Goal: Task Accomplishment & Management: Use online tool/utility

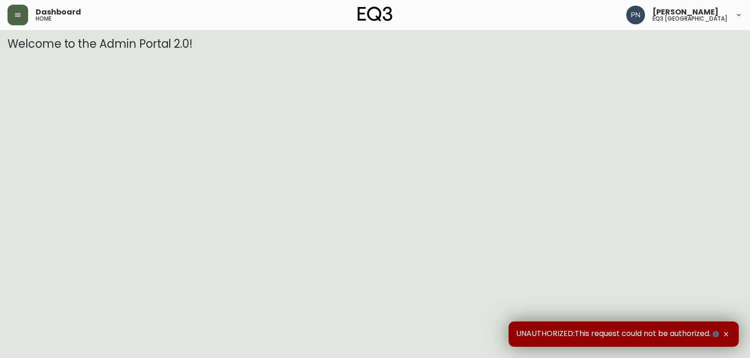
click at [15, 10] on button "button" at bounding box center [17, 15] width 21 height 21
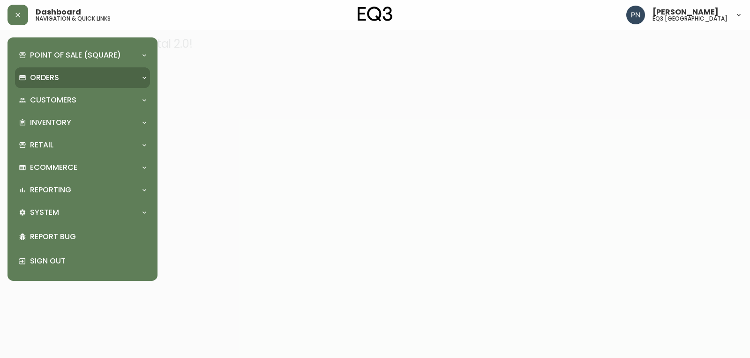
click at [117, 75] on div "Orders" at bounding box center [78, 78] width 118 height 10
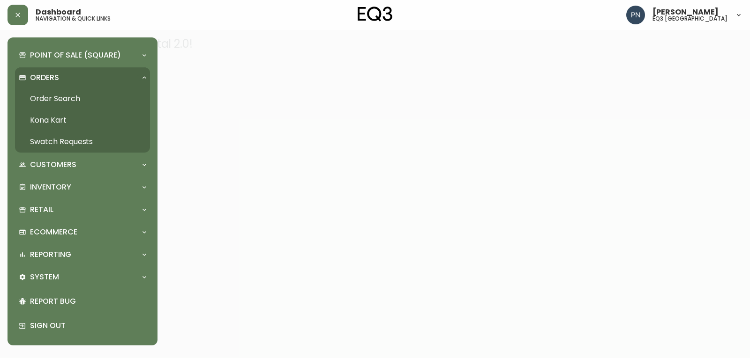
click at [53, 96] on link "Order Search" at bounding box center [82, 99] width 135 height 22
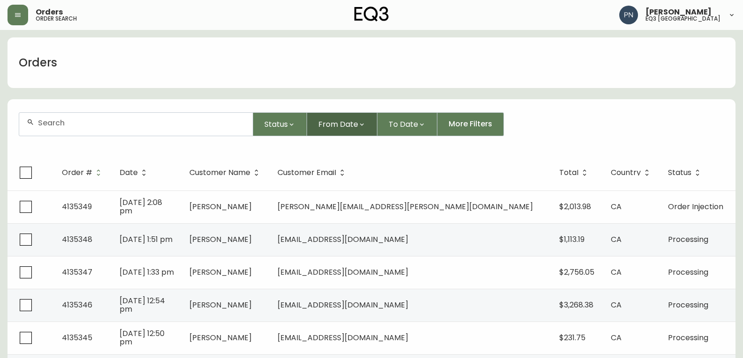
click at [330, 125] on span "From Date" at bounding box center [338, 125] width 40 height 12
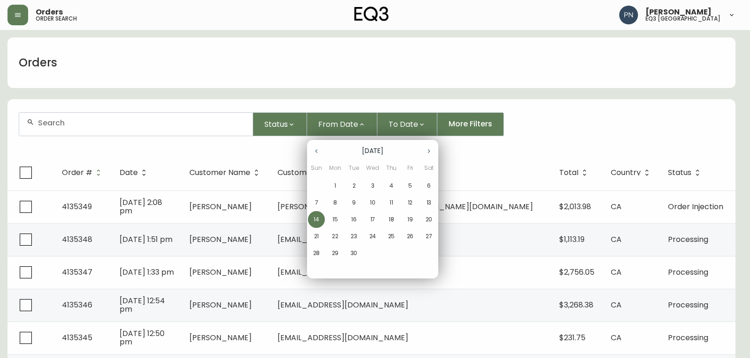
click at [307, 73] on div at bounding box center [375, 179] width 750 height 358
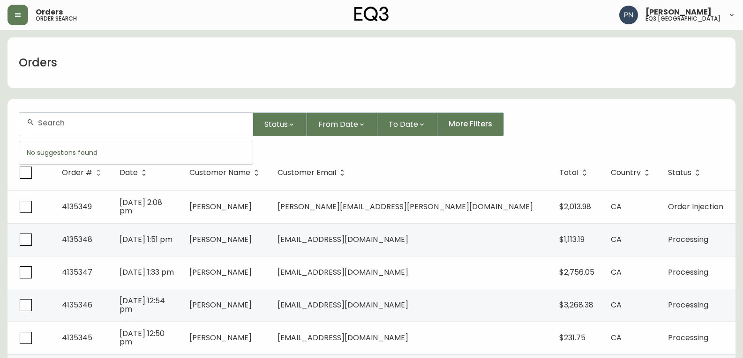
click at [125, 125] on input "text" at bounding box center [141, 123] width 207 height 9
type input "m"
click at [210, 57] on div "Orders" at bounding box center [371, 62] width 728 height 51
click at [342, 124] on span "From Date" at bounding box center [338, 125] width 40 height 12
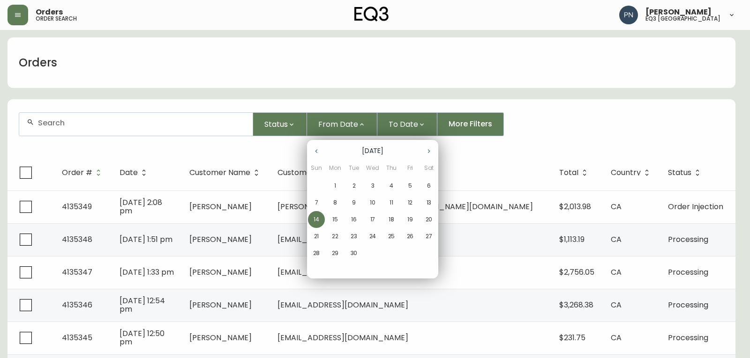
click at [336, 181] on button "1" at bounding box center [335, 186] width 17 height 17
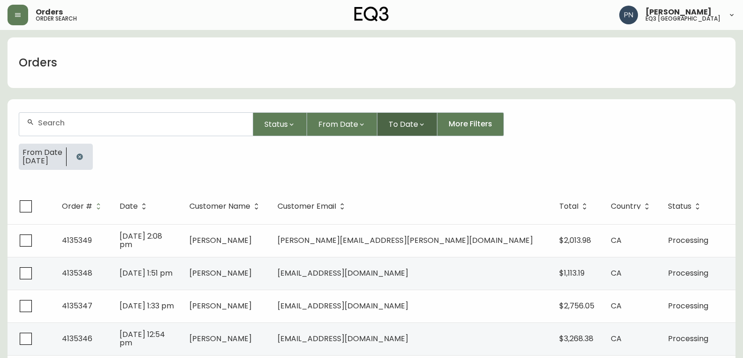
click at [411, 120] on span "To Date" at bounding box center [403, 125] width 30 height 12
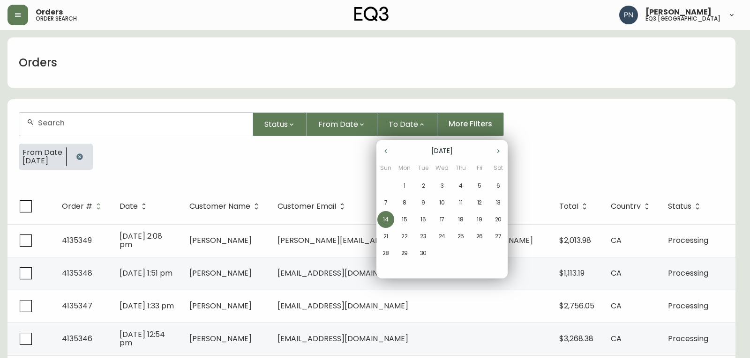
click at [385, 220] on p "14" at bounding box center [386, 220] width 6 height 8
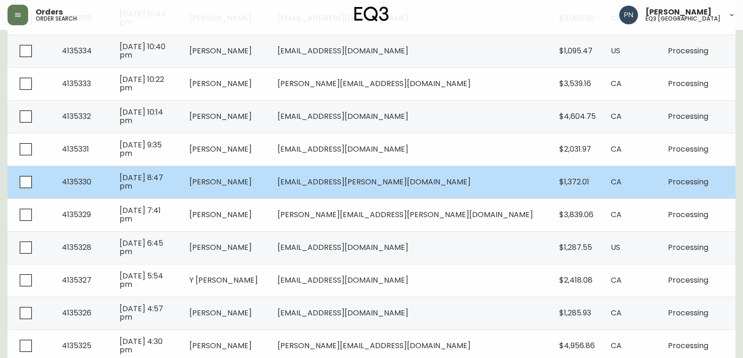
scroll to position [703, 0]
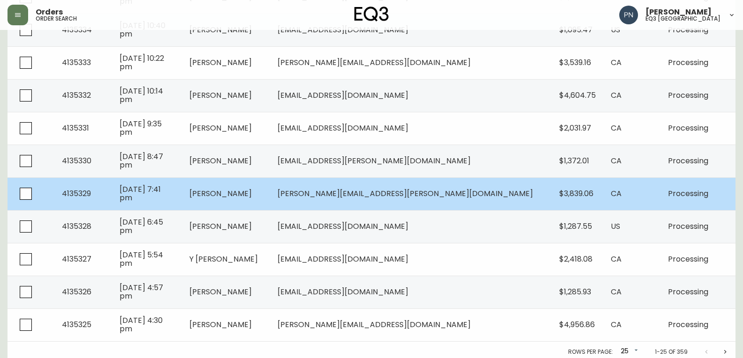
click at [270, 192] on td "Patrick Travers" at bounding box center [226, 194] width 88 height 33
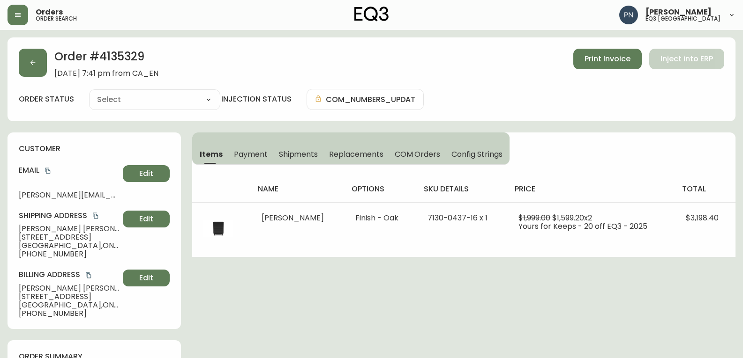
type input "Processing"
select select "PROCESSING"
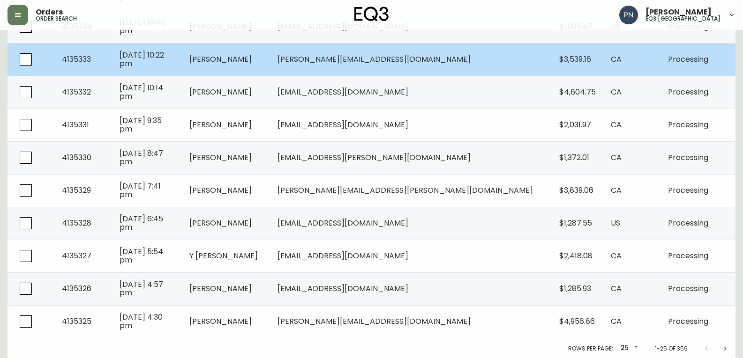
scroll to position [707, 0]
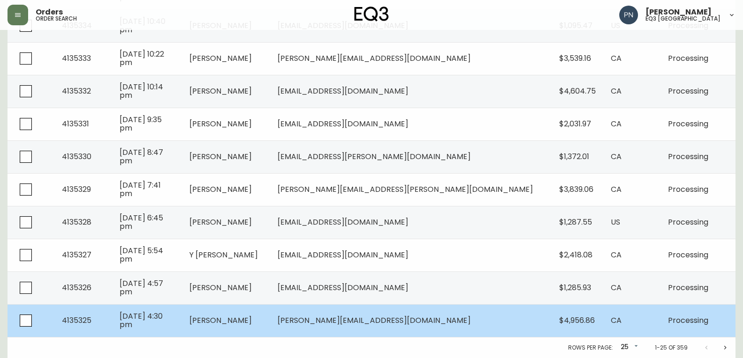
click at [270, 314] on td "Joel Ironstone" at bounding box center [226, 321] width 88 height 33
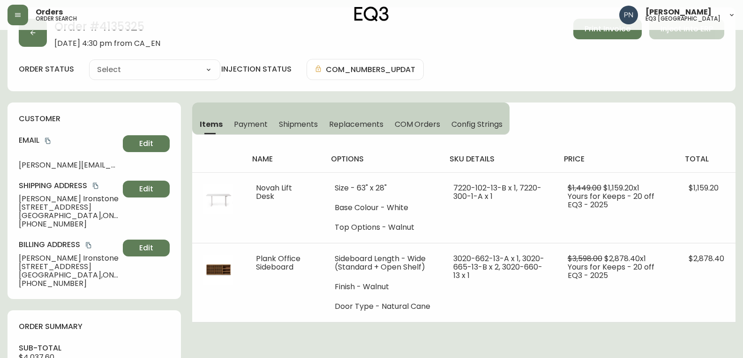
scroll to position [390, 0]
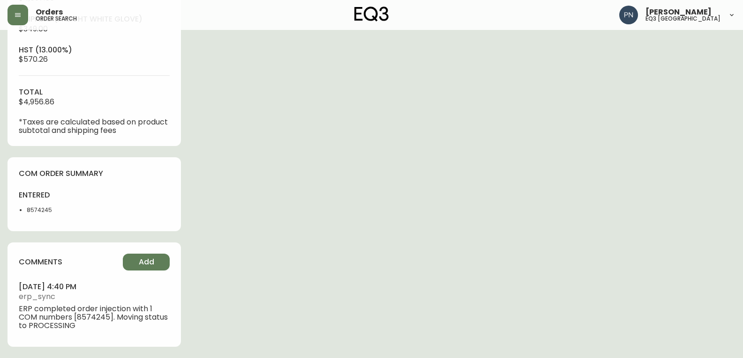
type input "Processing"
select select "PROCESSING"
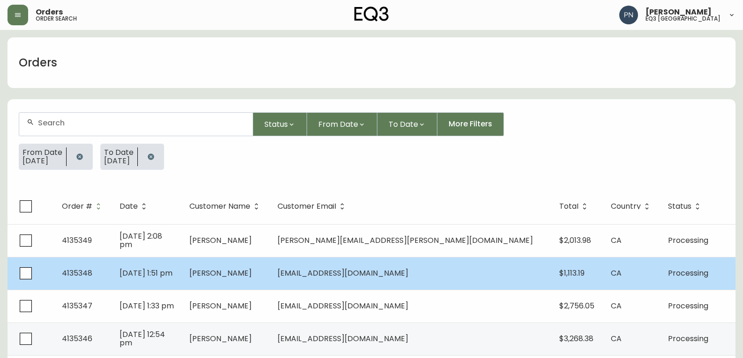
click at [252, 278] on span "Diane Prince" at bounding box center [220, 273] width 62 height 11
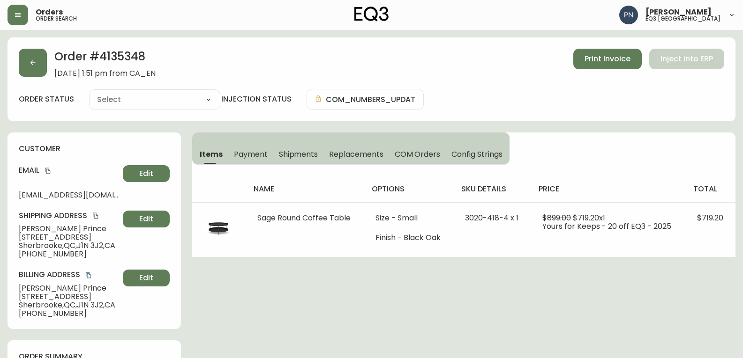
type input "Processing"
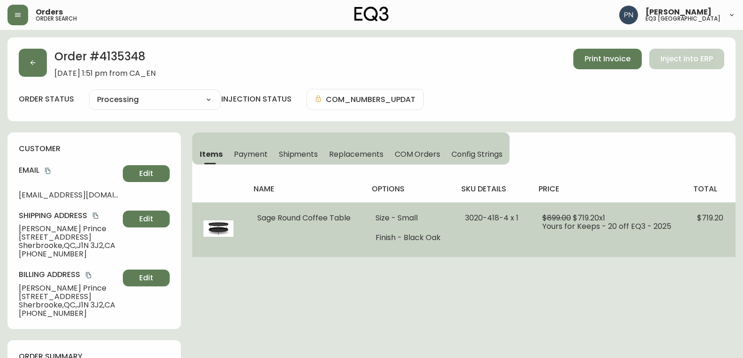
select select "PROCESSING"
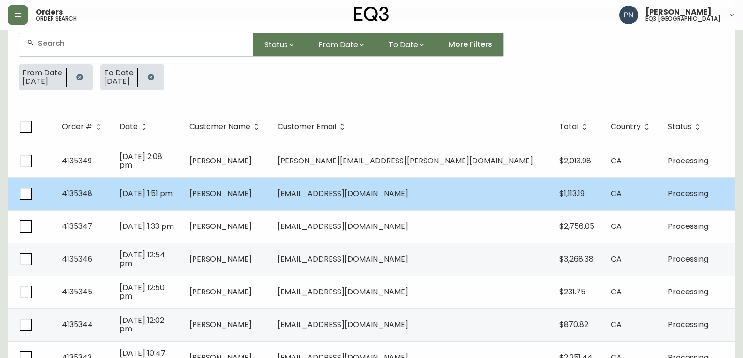
scroll to position [94, 0]
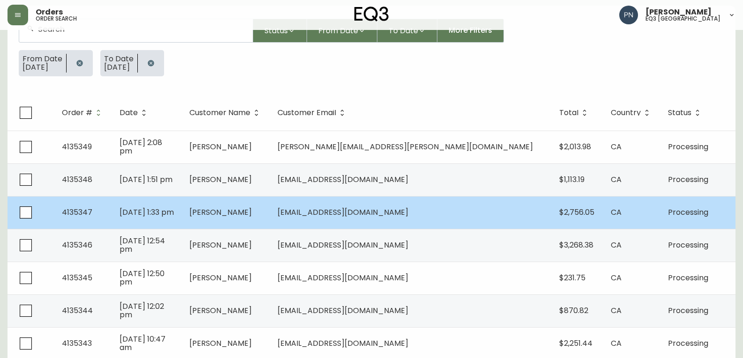
click at [252, 210] on span "Olga Slouguina" at bounding box center [220, 212] width 62 height 11
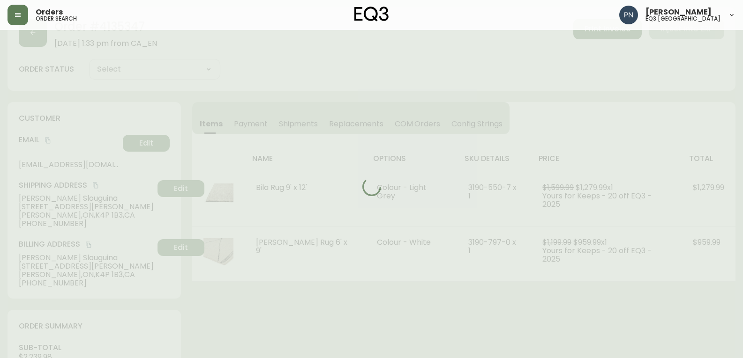
scroll to position [94, 0]
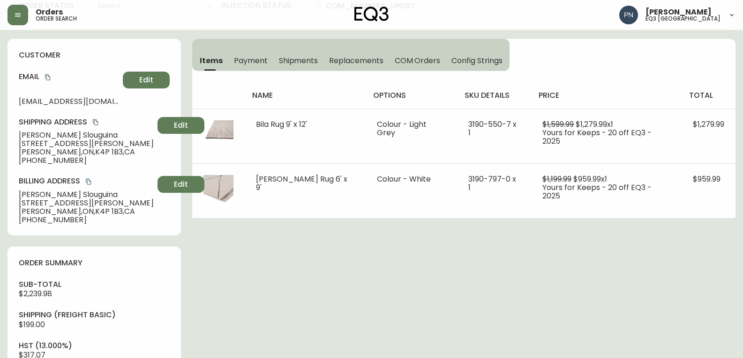
type input "Processing"
select select "PROCESSING"
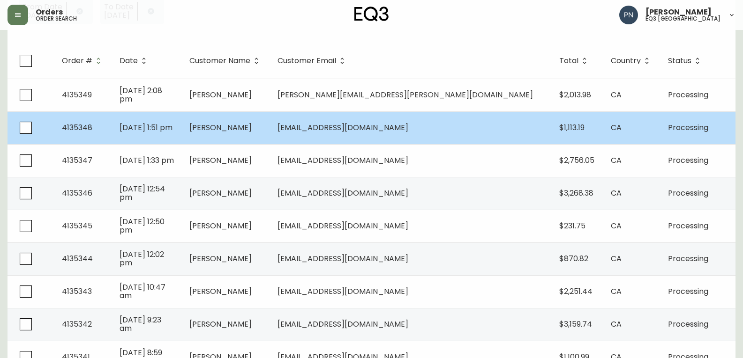
scroll to position [187, 0]
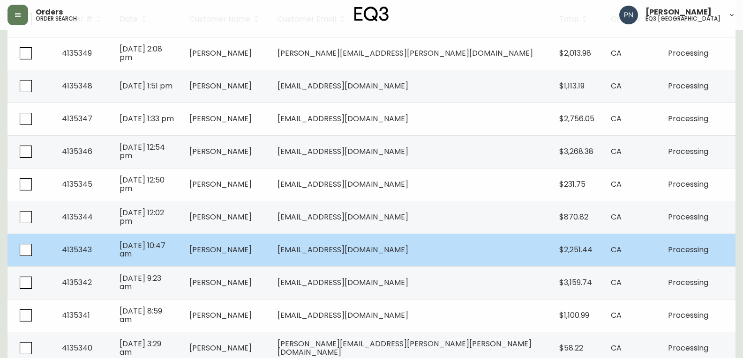
click at [270, 255] on td "Marc-Antoine Jean" at bounding box center [226, 250] width 88 height 33
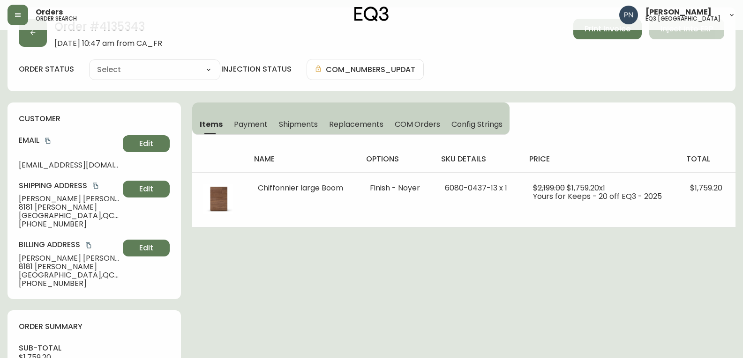
scroll to position [187, 0]
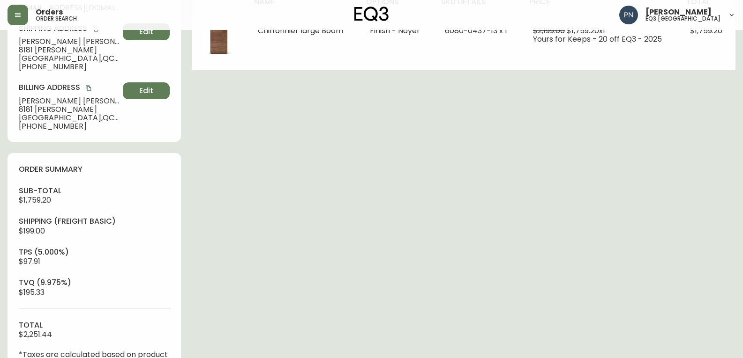
type input "Processing"
select select "PROCESSING"
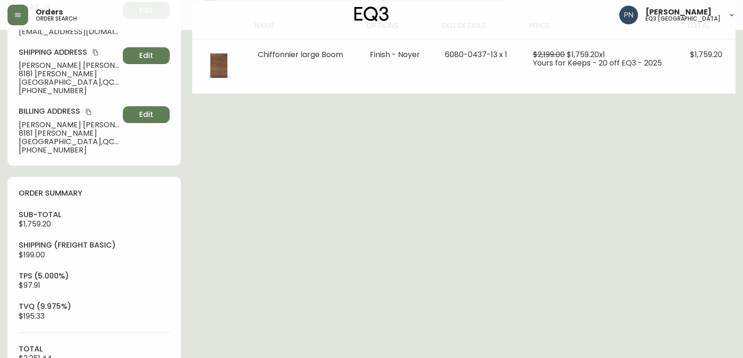
scroll to position [141, 0]
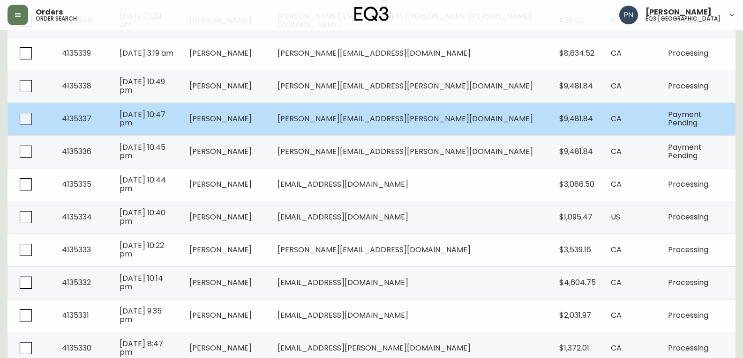
scroll to position [562, 0]
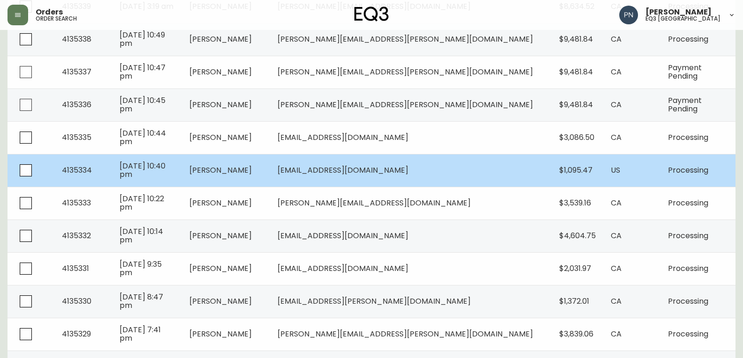
click at [252, 165] on span "Leslie Starkey" at bounding box center [220, 170] width 62 height 11
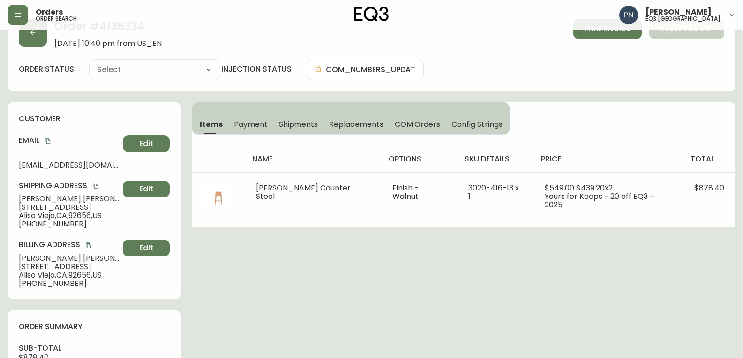
scroll to position [451, 0]
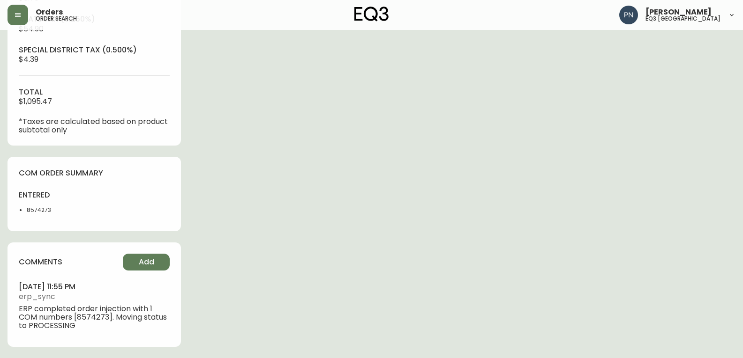
type input "Processing"
select select "PROCESSING"
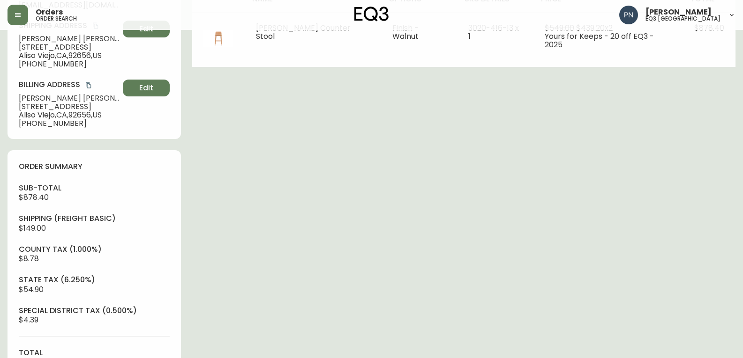
scroll to position [170, 0]
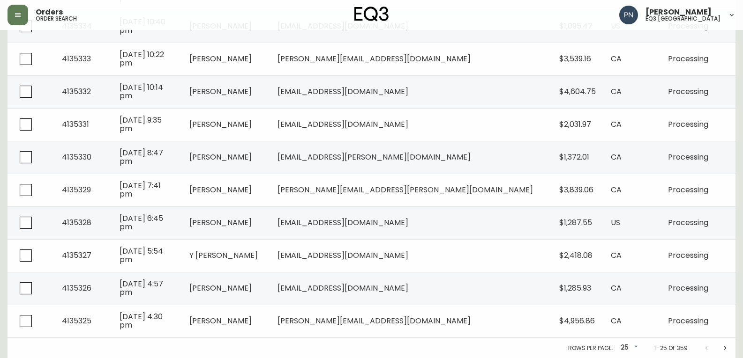
scroll to position [707, 0]
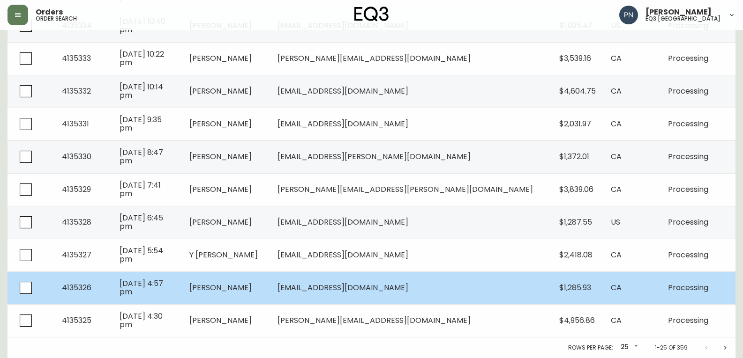
click at [252, 287] on span "Jin Kim" at bounding box center [220, 288] width 62 height 11
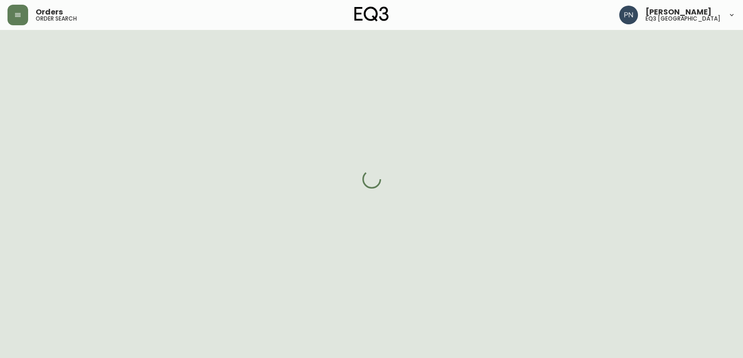
scroll to position [420, 0]
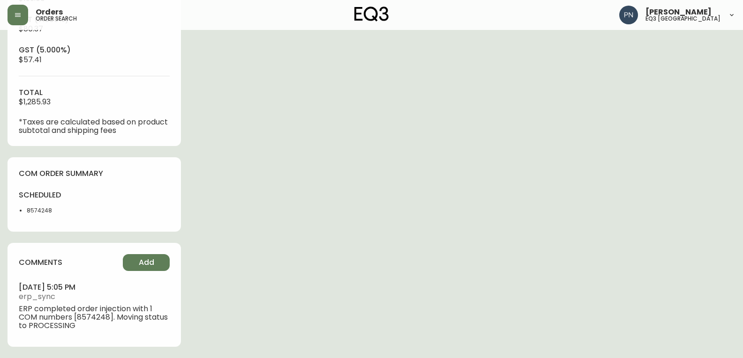
type input "Processing"
select select "PROCESSING"
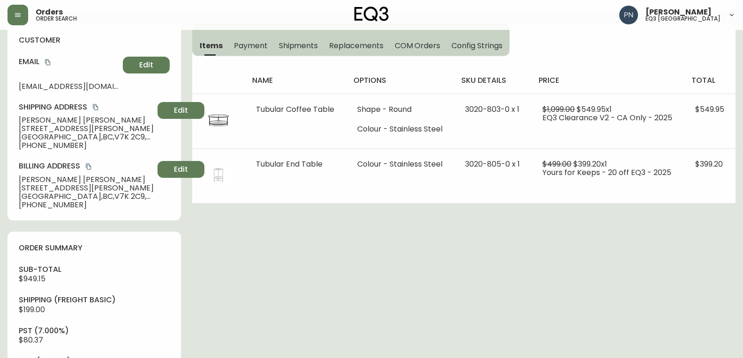
scroll to position [92, 0]
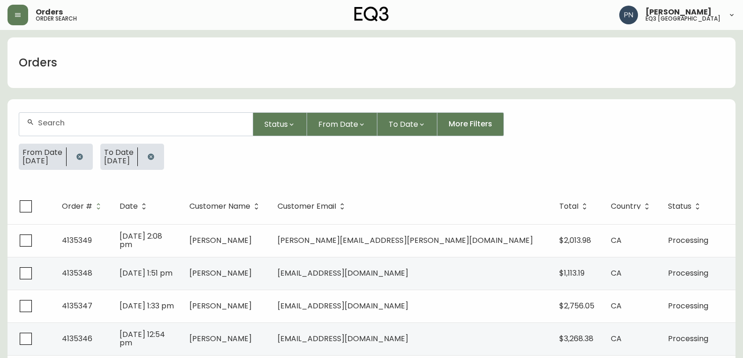
click at [172, 134] on div at bounding box center [135, 124] width 233 height 23
click at [155, 157] on icon "button" at bounding box center [150, 156] width 7 height 7
click at [89, 157] on button "button" at bounding box center [79, 157] width 19 height 19
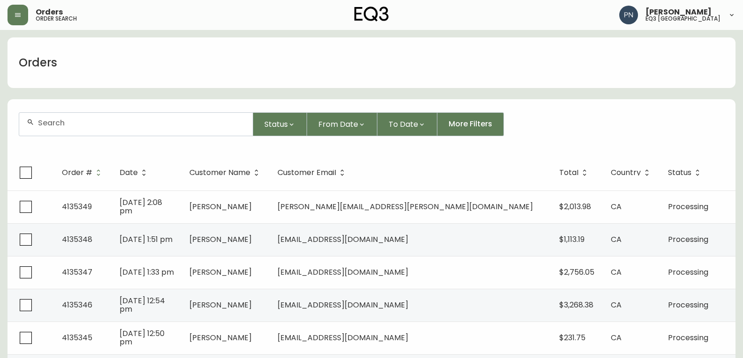
click at [108, 126] on input "text" at bounding box center [141, 123] width 207 height 9
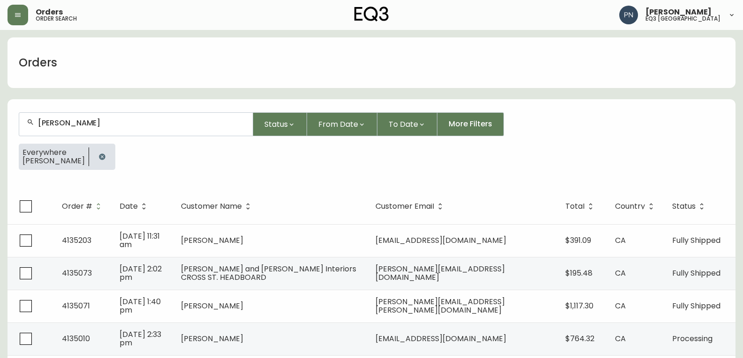
click at [207, 123] on input "john" at bounding box center [141, 123] width 207 height 9
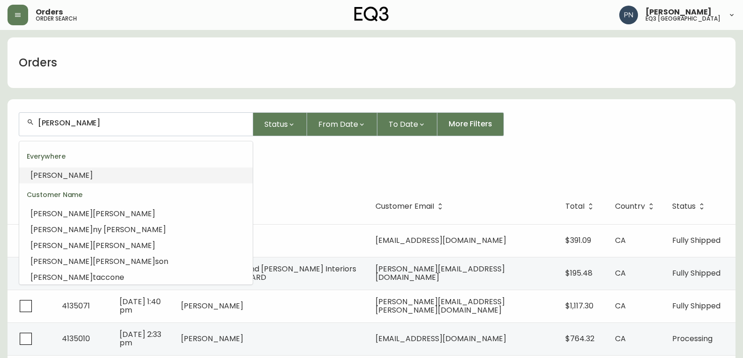
type input "joh"
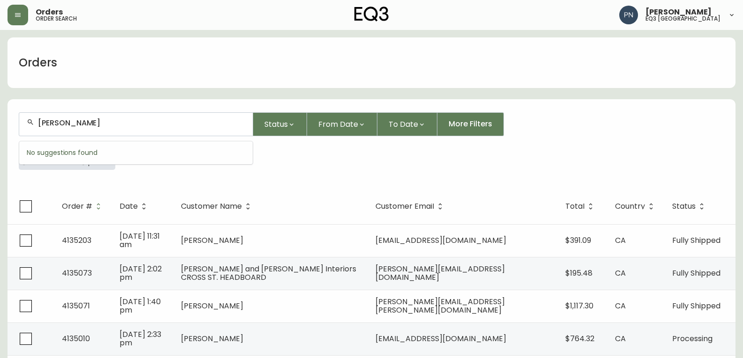
type input "peter senegal"
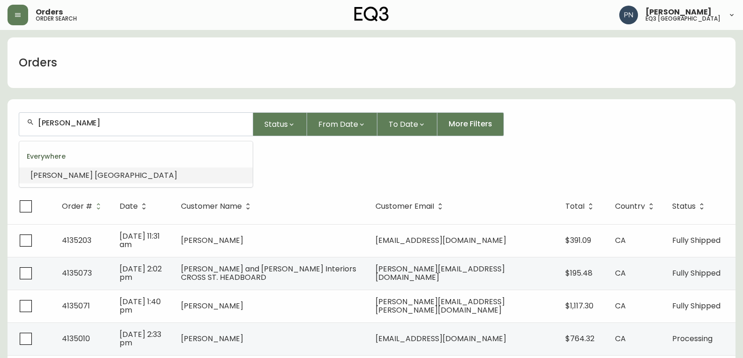
click at [160, 174] on li "peter senegal" at bounding box center [135, 176] width 233 height 16
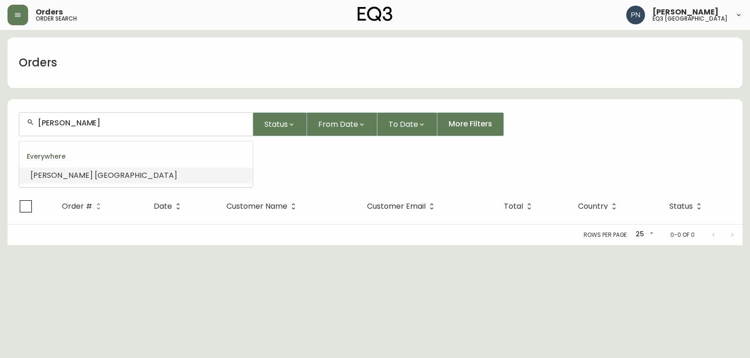
drag, startPoint x: 137, startPoint y: 126, endPoint x: 23, endPoint y: 127, distance: 113.9
click at [23, 127] on div "peter senegal" at bounding box center [135, 124] width 233 height 23
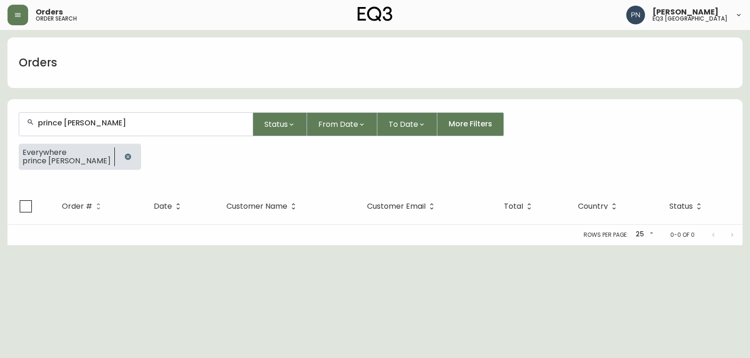
type input "prince albert"
click at [125, 158] on icon "button" at bounding box center [128, 157] width 6 height 6
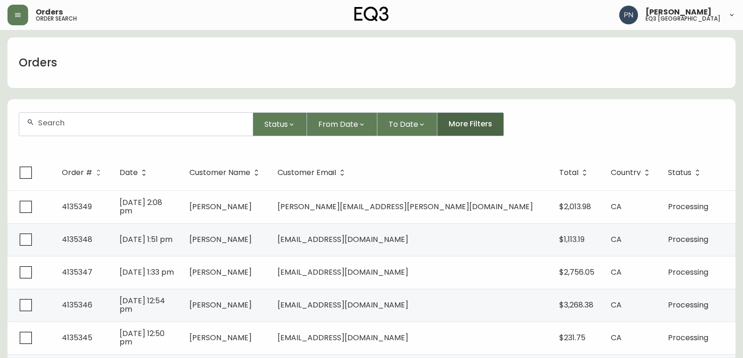
click at [477, 121] on span "More Filters" at bounding box center [470, 124] width 44 height 10
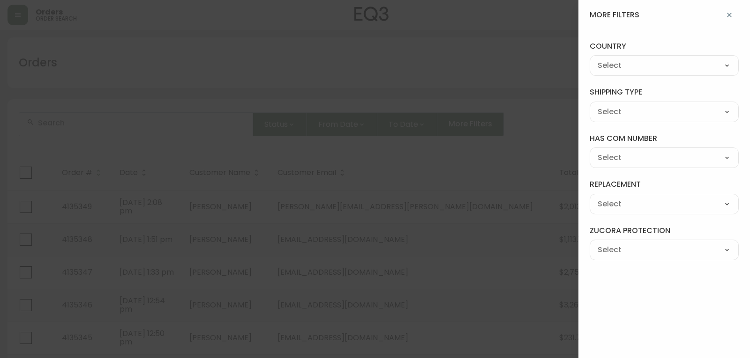
click at [348, 76] on div at bounding box center [375, 179] width 750 height 358
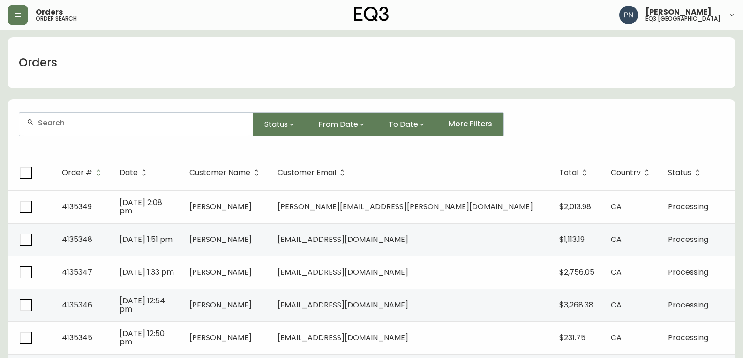
click at [201, 117] on div at bounding box center [135, 124] width 233 height 23
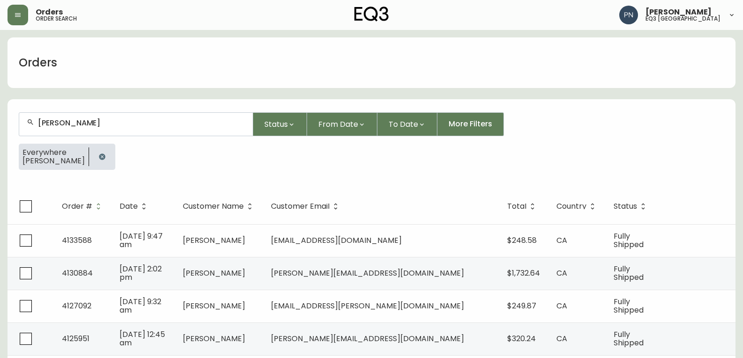
type input "shauna"
click at [98, 155] on icon "button" at bounding box center [101, 156] width 7 height 7
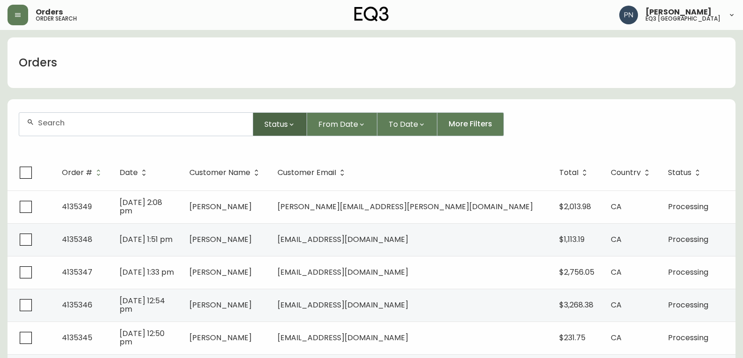
click at [284, 124] on span "Status" at bounding box center [275, 125] width 23 height 12
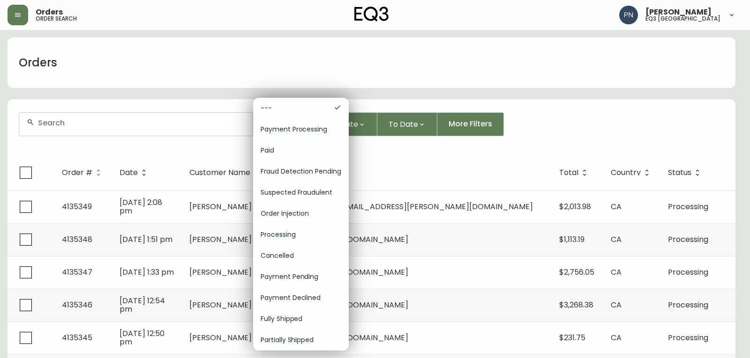
click at [189, 161] on div at bounding box center [375, 179] width 750 height 358
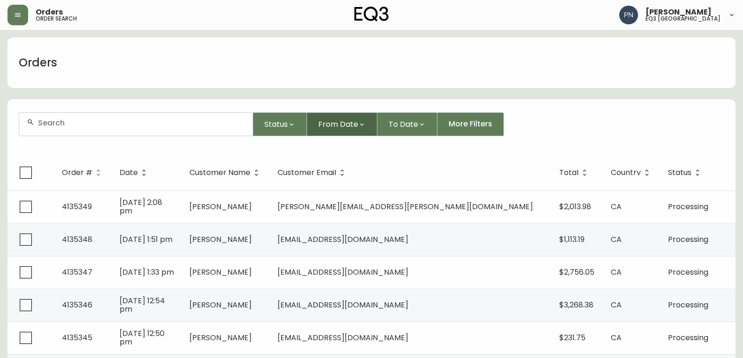
click at [355, 124] on span "From Date" at bounding box center [338, 125] width 40 height 12
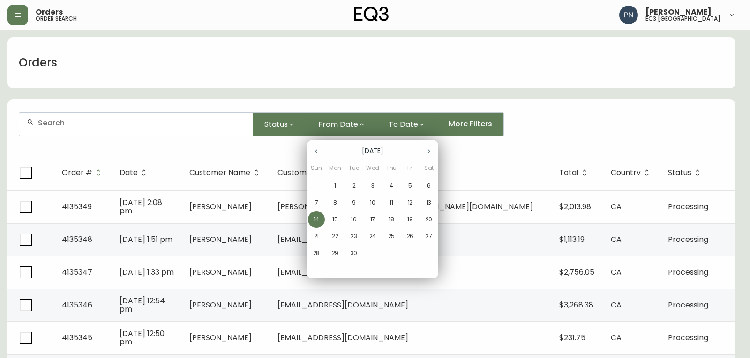
click at [334, 184] on p "1" at bounding box center [335, 186] width 2 height 8
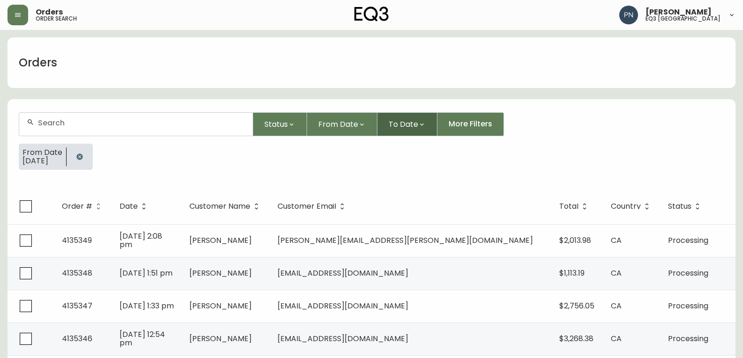
click at [408, 122] on span "To Date" at bounding box center [403, 125] width 30 height 12
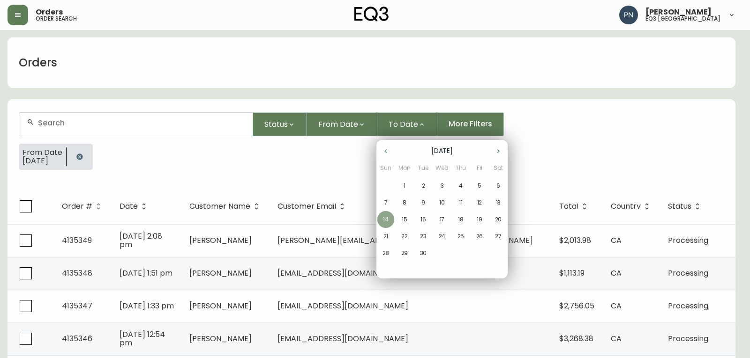
click at [383, 218] on p "14" at bounding box center [386, 220] width 6 height 8
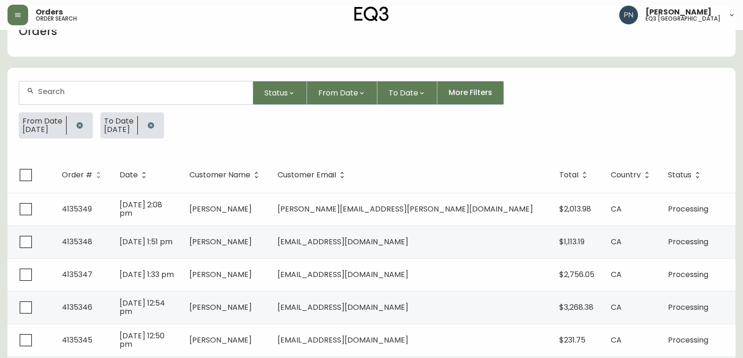
scroll to position [47, 0]
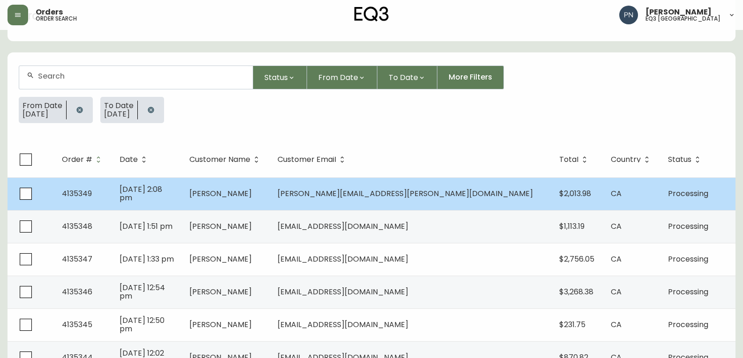
click at [459, 202] on td "benoit.phelan@gmail.com" at bounding box center [411, 194] width 282 height 33
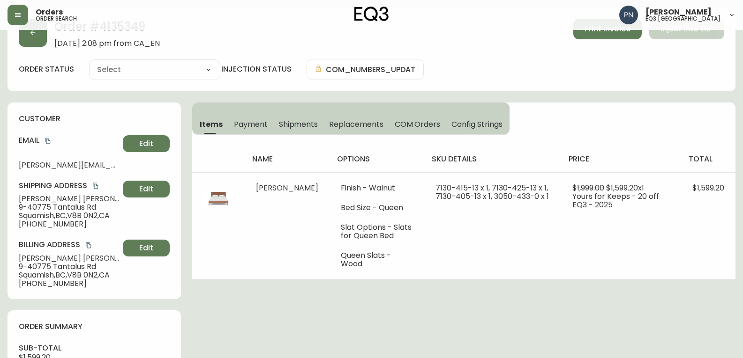
scroll to position [47, 0]
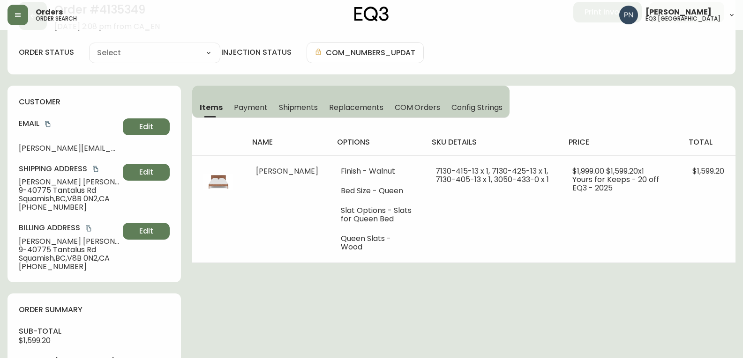
type input "Processing"
select select "PROCESSING"
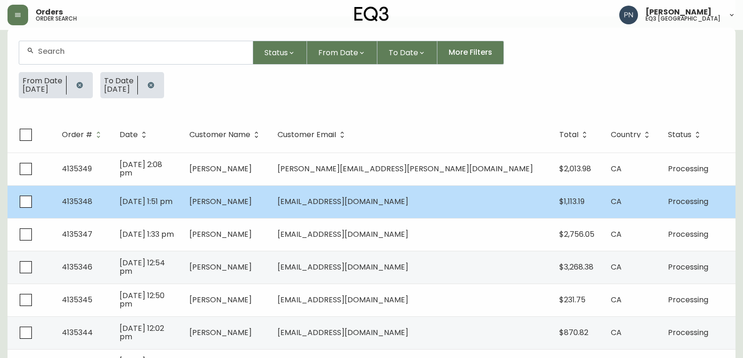
scroll to position [94, 0]
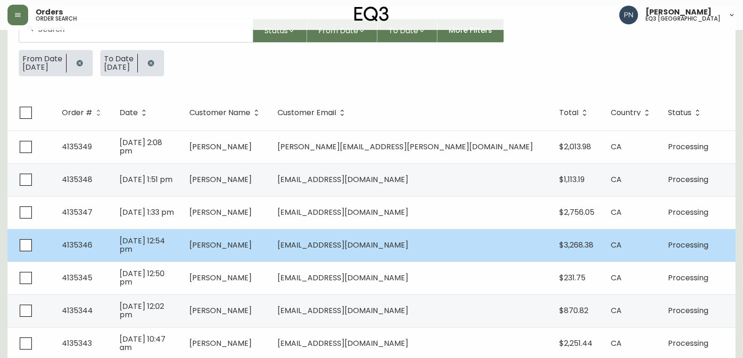
click at [252, 240] on span "Patrick Martin" at bounding box center [220, 245] width 62 height 11
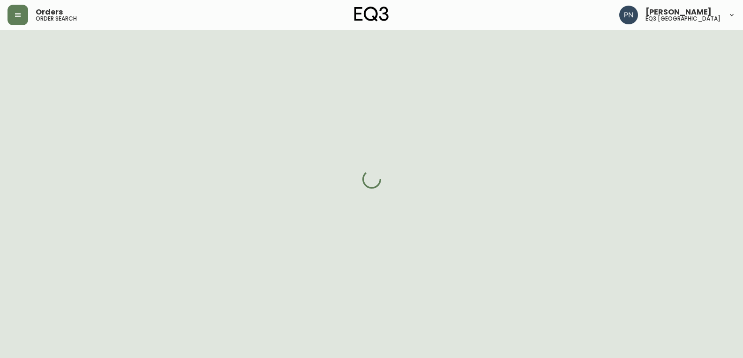
scroll to position [94, 0]
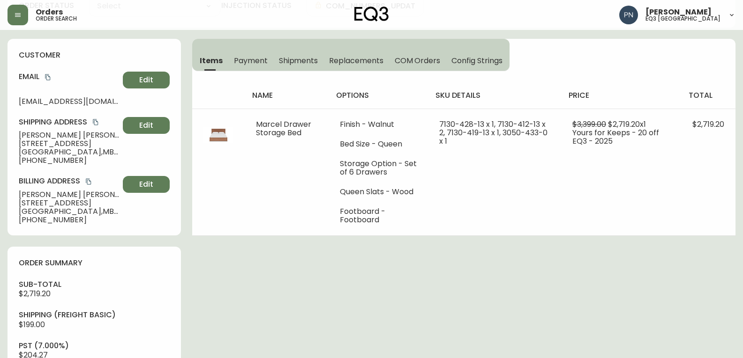
type input "Processing"
select select "PROCESSING"
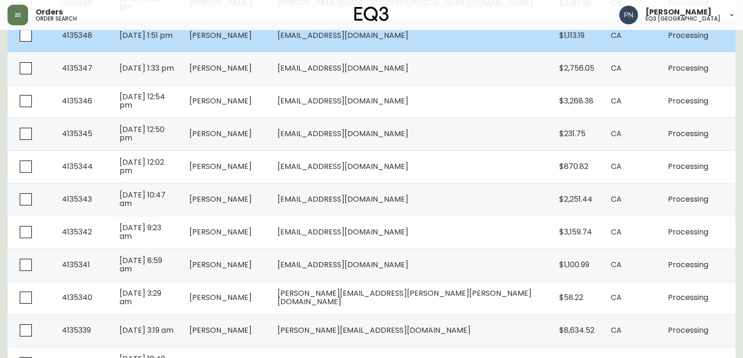
scroll to position [281, 0]
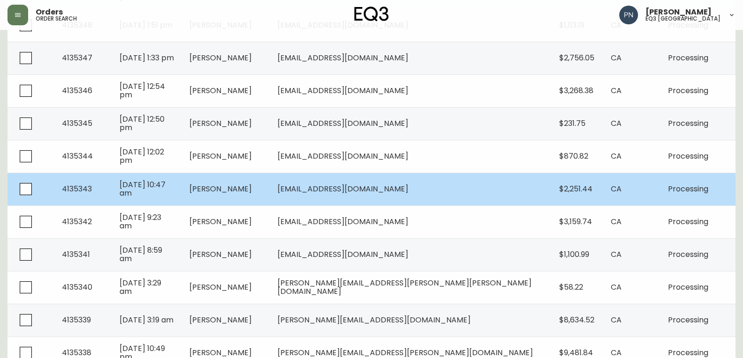
click at [413, 197] on td "marc_antoine_jean@hotmail.com" at bounding box center [411, 189] width 282 height 33
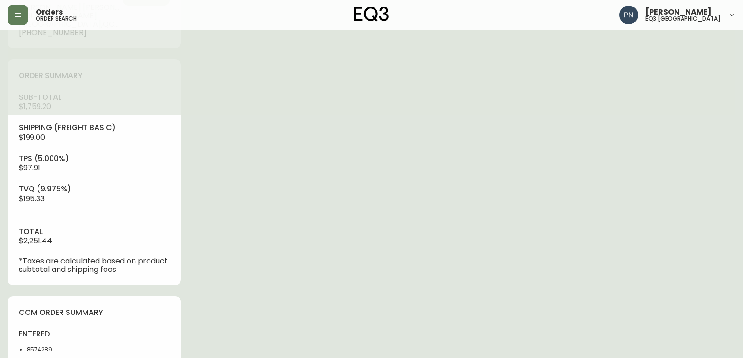
type input "Processing"
select select "PROCESSING"
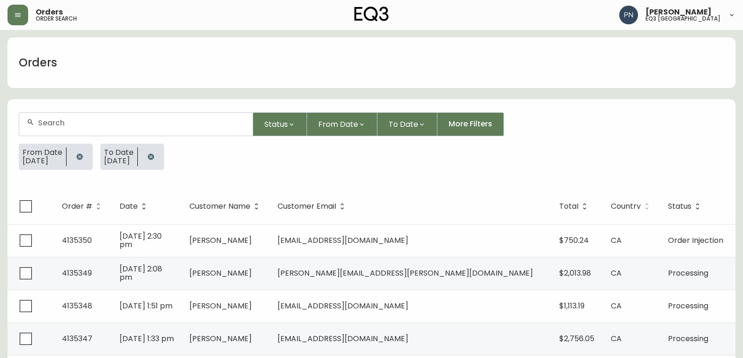
click at [642, 205] on icon at bounding box center [646, 206] width 8 height 8
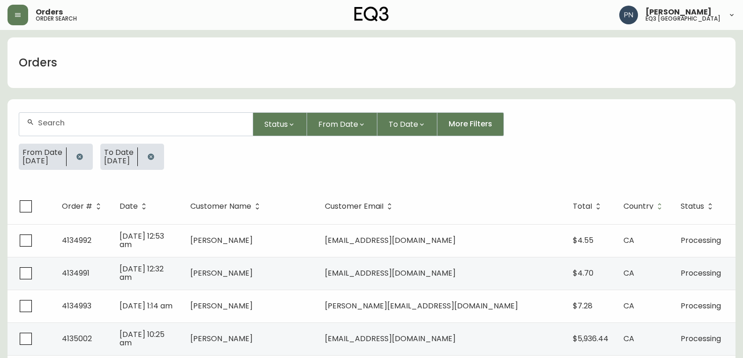
click at [623, 205] on span "Country" at bounding box center [638, 207] width 30 height 6
